Goal: Information Seeking & Learning: Learn about a topic

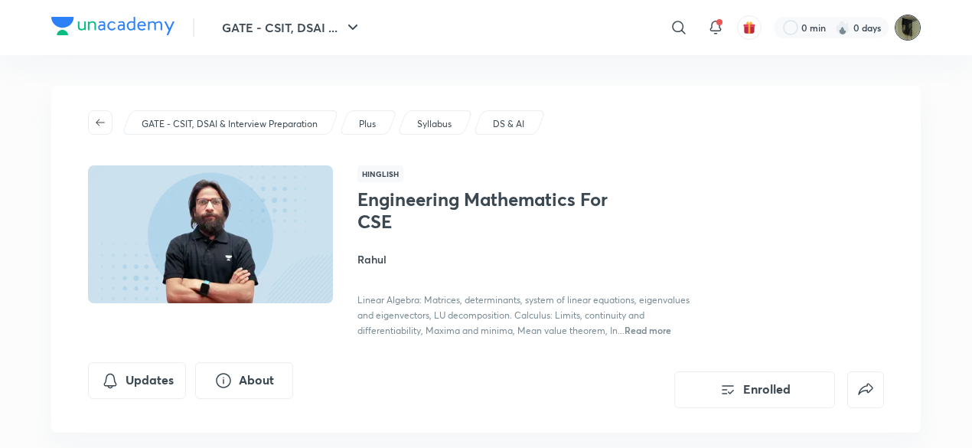
click at [911, 22] on img at bounding box center [908, 28] width 26 height 26
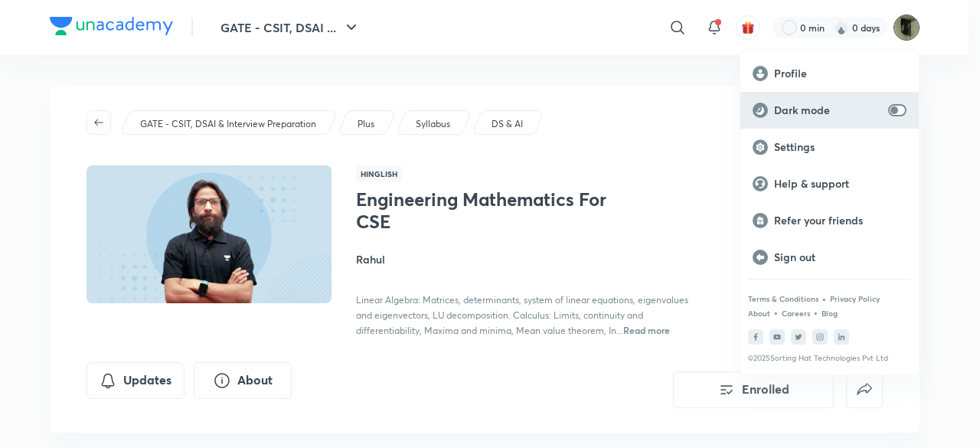
click at [774, 103] on p "Dark mode" at bounding box center [828, 110] width 108 height 14
checkbox input "true"
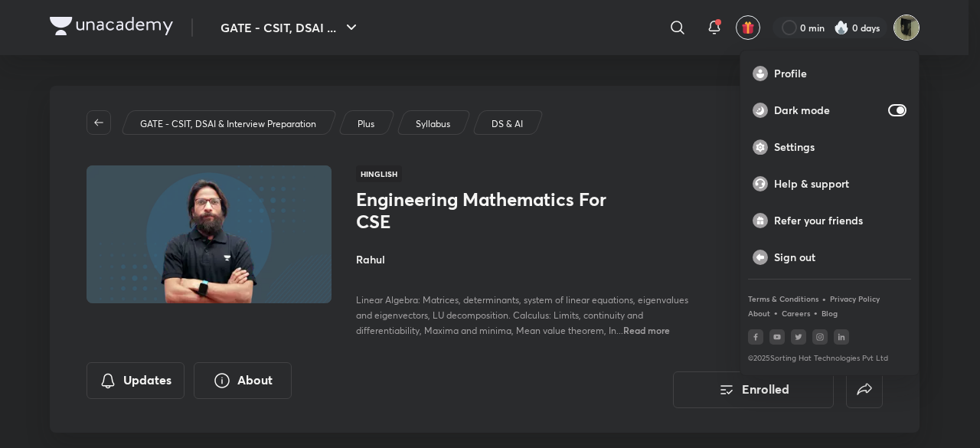
click at [595, 168] on div at bounding box center [490, 224] width 980 height 448
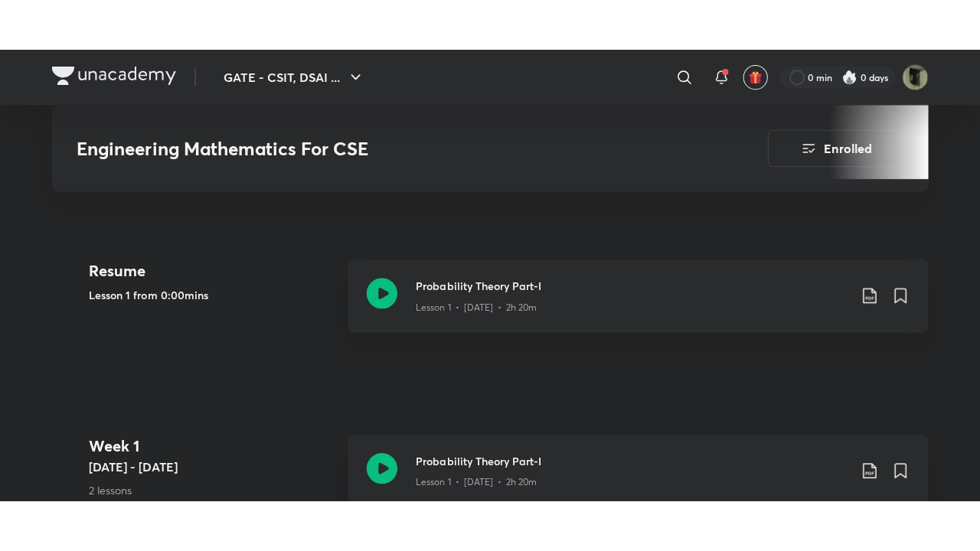
scroll to position [670, 0]
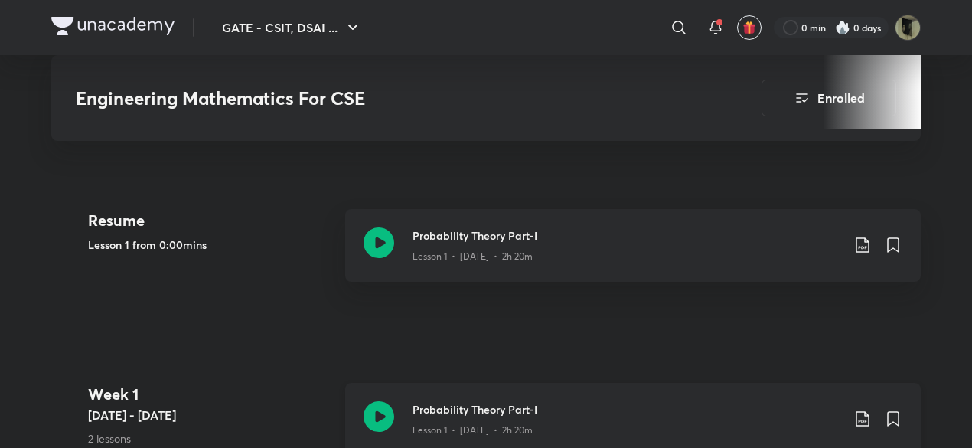
click at [381, 413] on icon at bounding box center [378, 416] width 31 height 31
